Goal: Navigation & Orientation: Find specific page/section

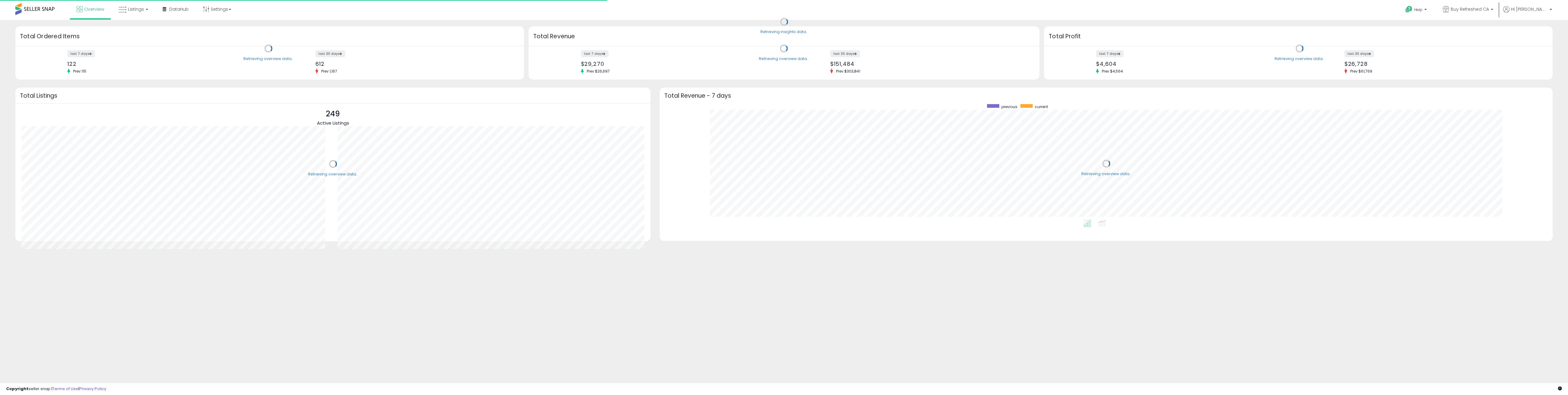
scroll to position [116, 881]
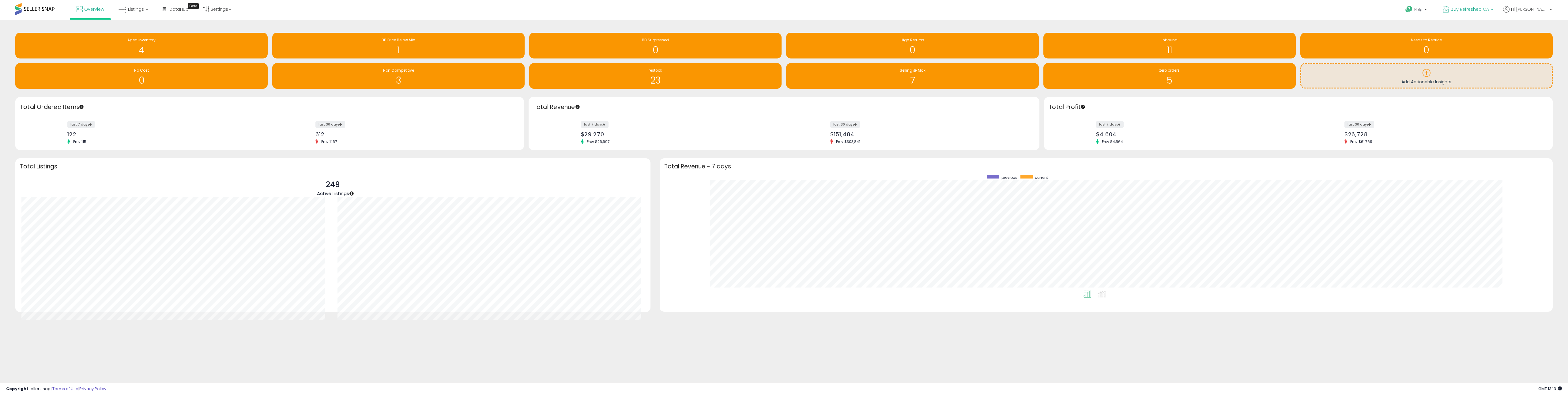
click at [1486, 9] on span "Buy Refreshed CA" at bounding box center [1470, 8] width 38 height 6
click at [1451, 31] on p "Buy Refreshed 885 listings" at bounding box center [1449, 28] width 90 height 12
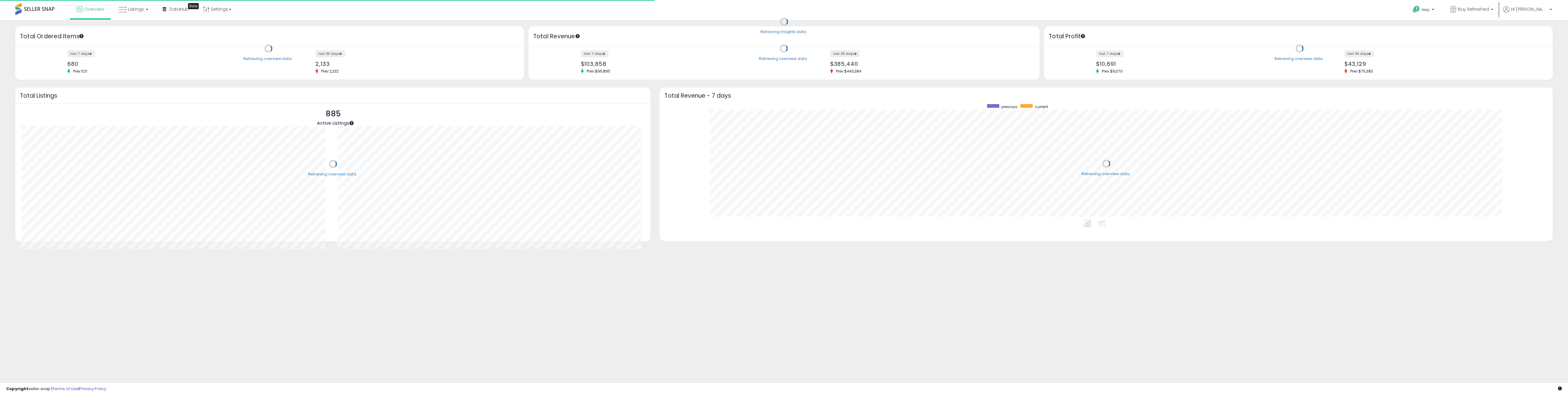
scroll to position [116, 881]
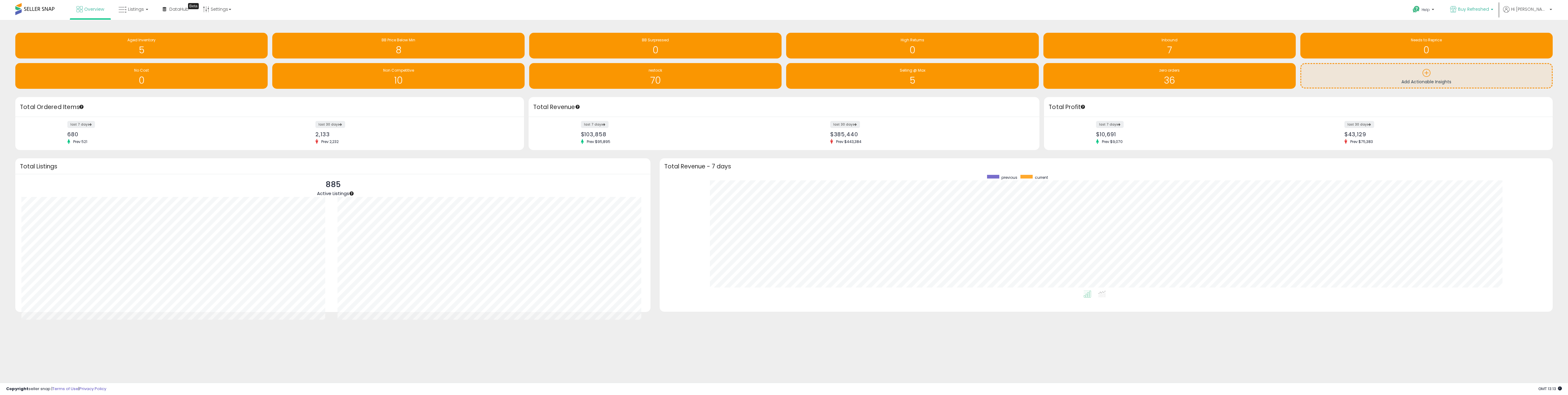
click at [1473, 6] on span "Buy Refreshed" at bounding box center [1473, 8] width 31 height 6
click at [1434, 56] on span "Buy Refreshed MX" at bounding box center [1427, 58] width 40 height 5
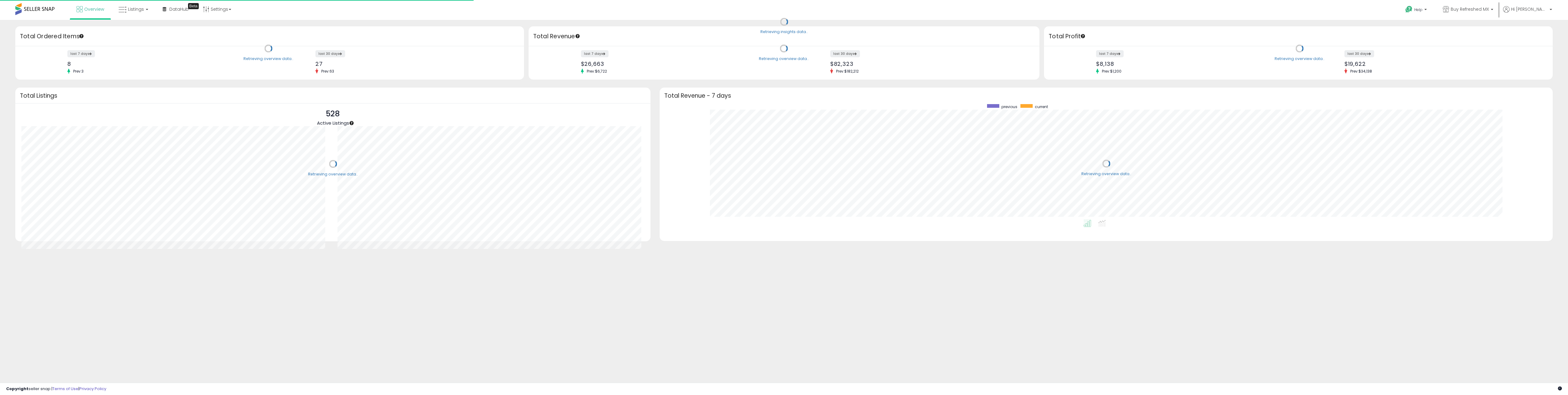
scroll to position [116, 881]
